Goal: Navigation & Orientation: Find specific page/section

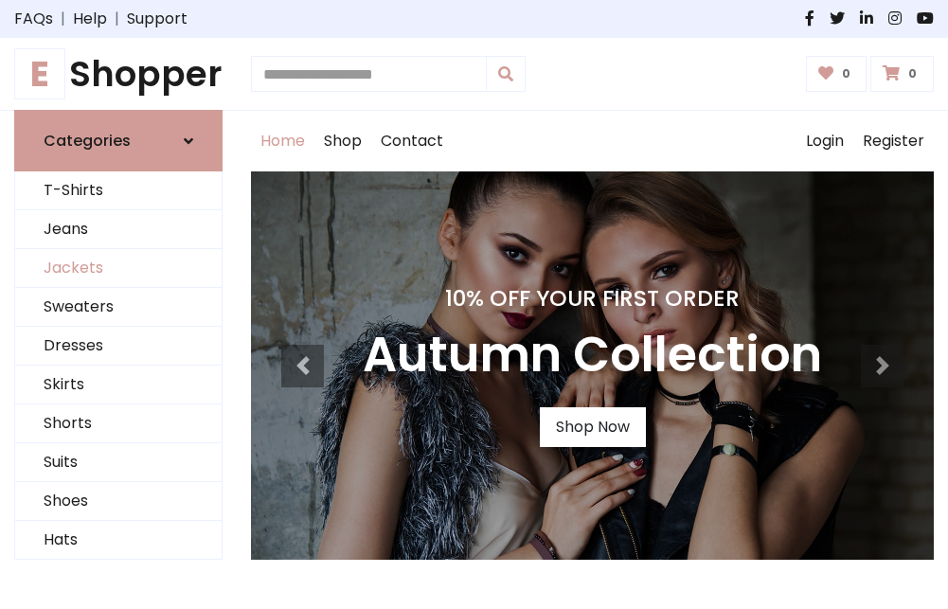
click at [118, 269] on link "Jackets" at bounding box center [118, 268] width 206 height 39
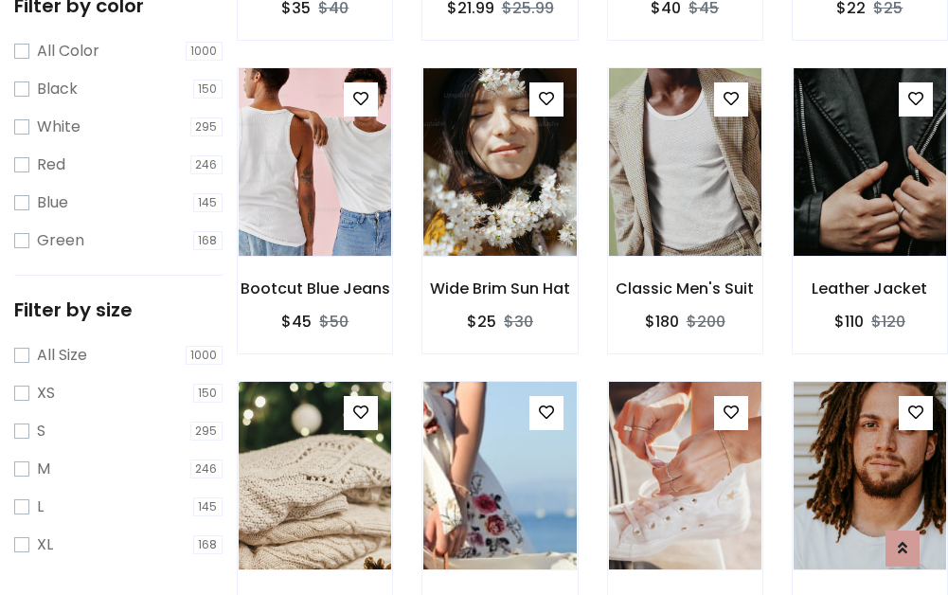
scroll to position [761, 0]
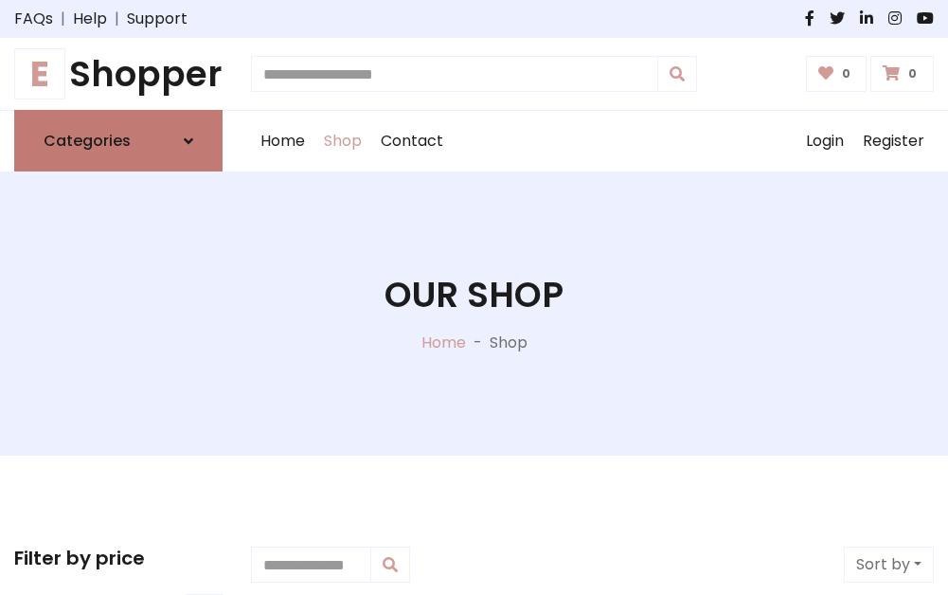
click at [118, 141] on h6 "Categories" at bounding box center [87, 141] width 87 height 18
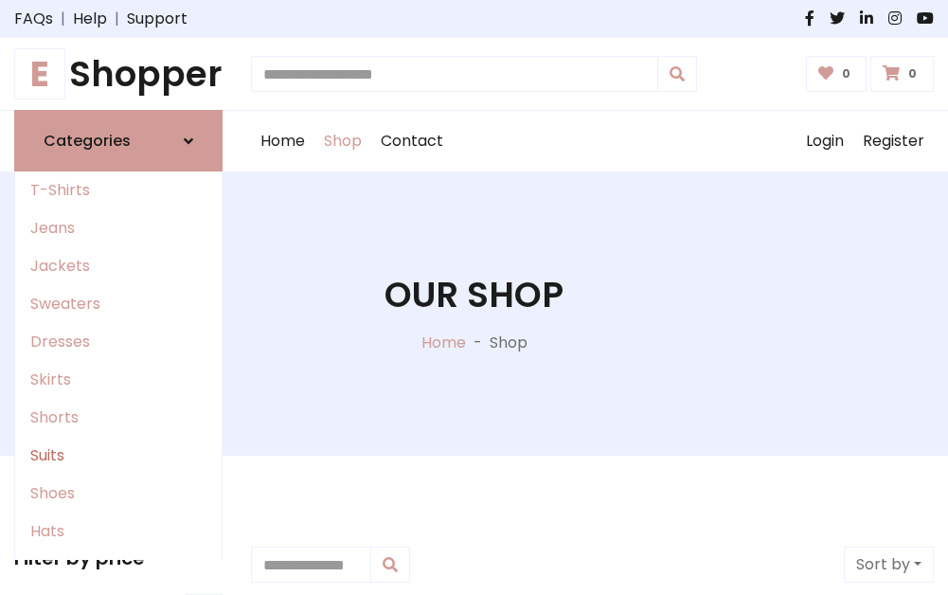
click at [118, 456] on link "Suits" at bounding box center [118, 456] width 206 height 38
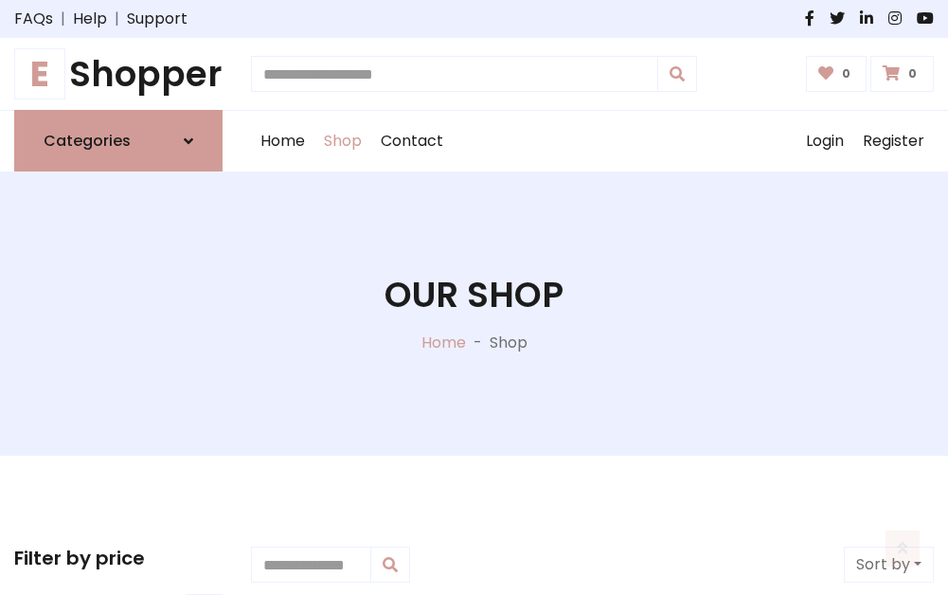
scroll to position [1369, 0]
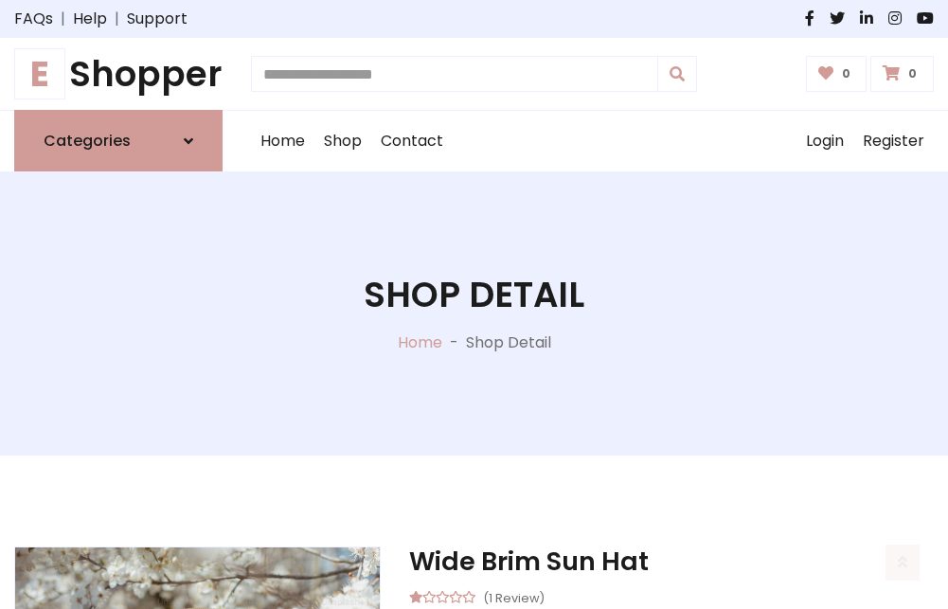
scroll to position [1770, 0]
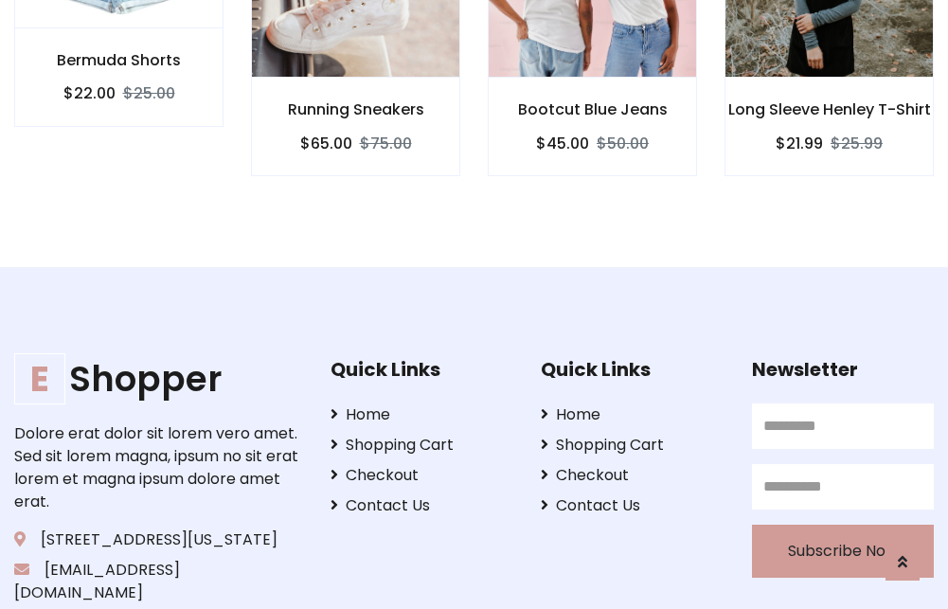
scroll to position [1768, 0]
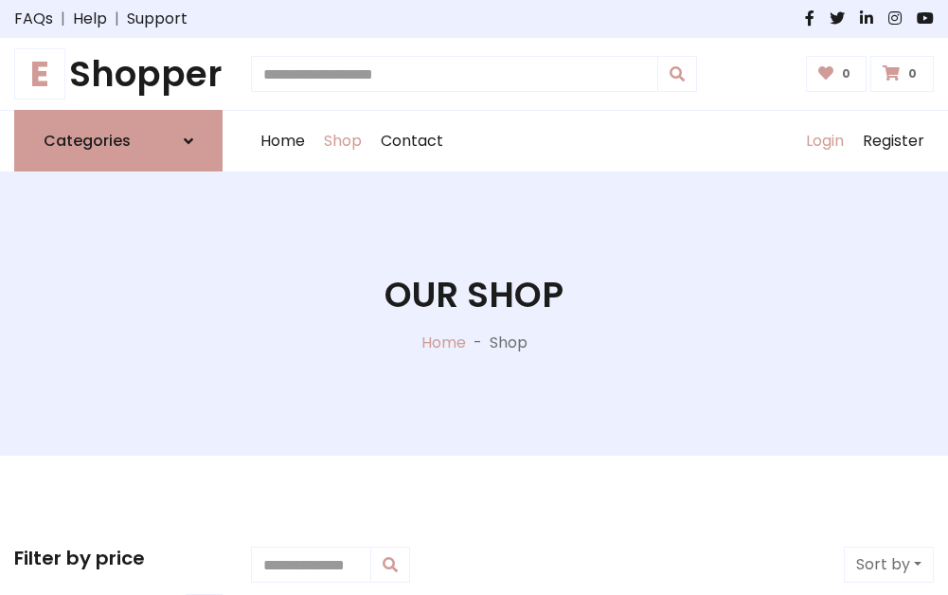
click at [824, 141] on link "Login" at bounding box center [825, 141] width 57 height 61
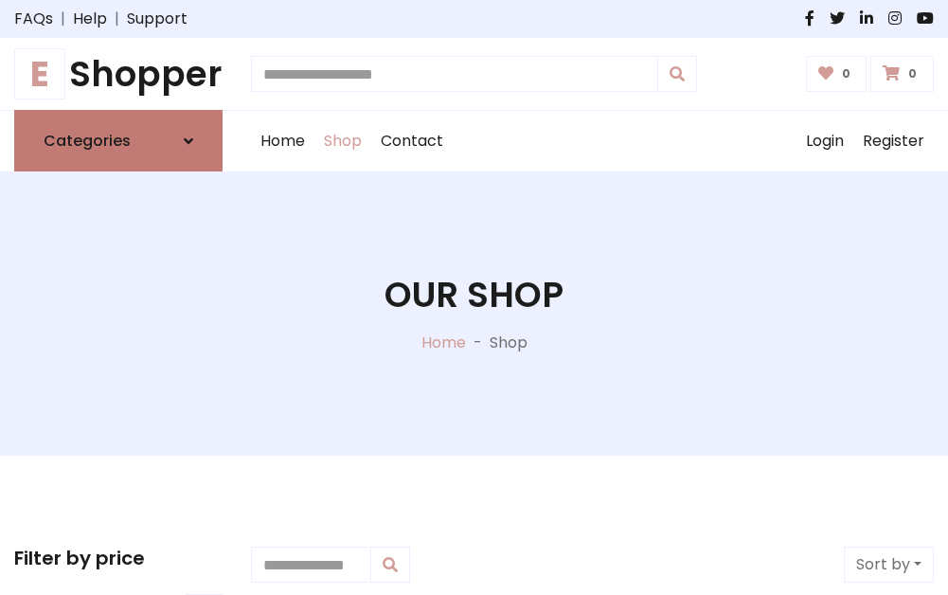
click at [188, 141] on icon at bounding box center [188, 141] width 9 height 15
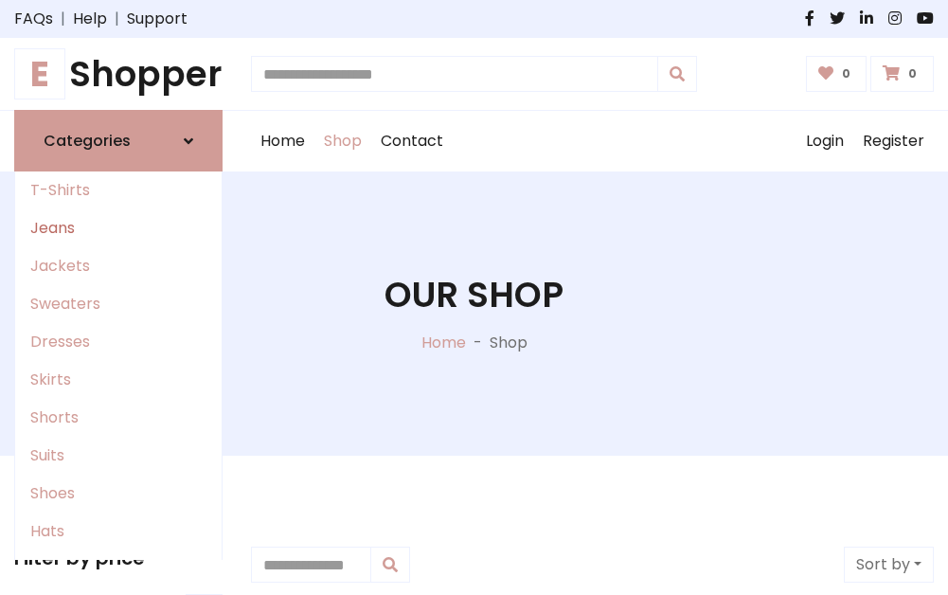
click at [118, 228] on link "Jeans" at bounding box center [118, 228] width 206 height 38
